Goal: Task Accomplishment & Management: Manage account settings

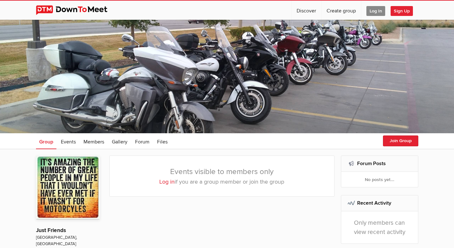
scroll to position [1, 0]
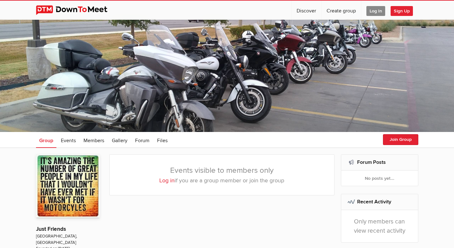
click at [367, 10] on span "Log In" at bounding box center [376, 11] width 19 height 10
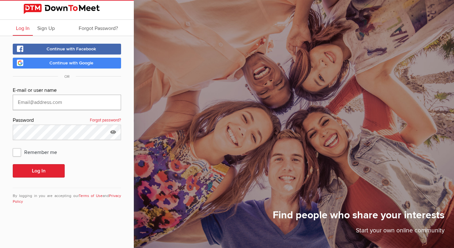
type input "[EMAIL_ADDRESS][DOMAIN_NAME]"
click at [18, 152] on span "Remember me" at bounding box center [38, 151] width 51 height 11
click at [13, 146] on input "Remember me" at bounding box center [12, 146] width 0 height 0
checkbox input "true"
click at [35, 172] on button "Log In" at bounding box center [39, 170] width 52 height 13
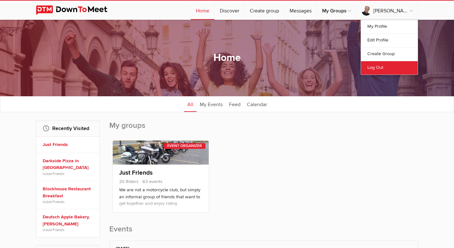
click at [384, 69] on link "Log Out" at bounding box center [389, 68] width 57 height 14
